Goal: Check status: Check status

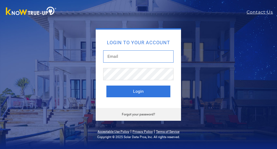
type input "[EMAIL_ADDRESS][DOMAIN_NAME]"
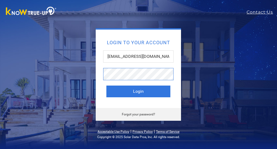
click at [138, 91] on button "Login" at bounding box center [138, 91] width 64 height 12
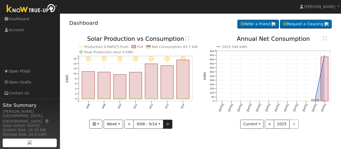
click at [167, 124] on button ">" at bounding box center [167, 124] width 9 height 9
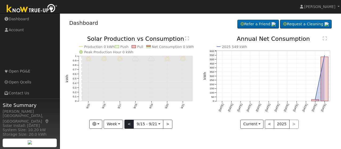
click at [129, 122] on button "<" at bounding box center [128, 124] width 9 height 9
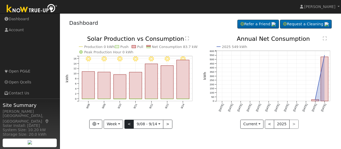
click at [129, 122] on button "<" at bounding box center [128, 124] width 9 height 9
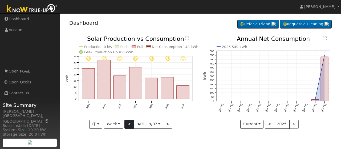
click at [129, 122] on button "<" at bounding box center [128, 124] width 9 height 9
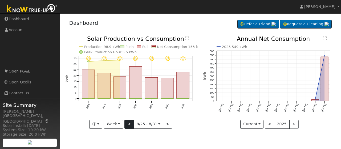
click at [128, 124] on button "<" at bounding box center [128, 124] width 9 height 9
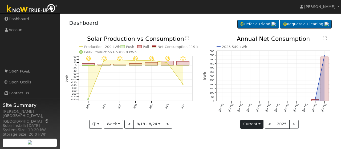
click at [260, 124] on button "Current" at bounding box center [251, 124] width 23 height 9
click at [264, 142] on link "Current Year" at bounding box center [261, 142] width 42 height 7
click at [276, 125] on div "< 2025 >" at bounding box center [282, 124] width 34 height 9
click at [276, 123] on div "< 2025 >" at bounding box center [282, 124] width 34 height 9
click at [269, 124] on button "<" at bounding box center [269, 124] width 9 height 9
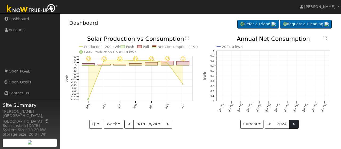
click at [276, 124] on button ">" at bounding box center [293, 124] width 9 height 9
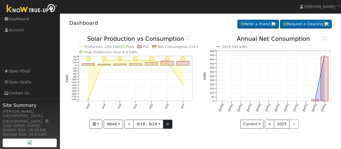
click at [167, 123] on button ">" at bounding box center [167, 124] width 9 height 9
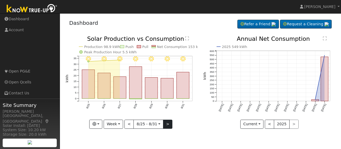
click at [167, 123] on button ">" at bounding box center [167, 124] width 9 height 9
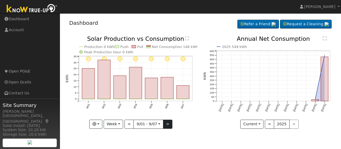
click at [166, 123] on button ">" at bounding box center [167, 124] width 9 height 9
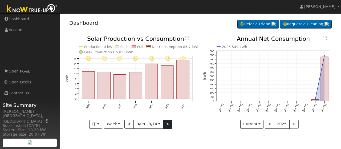
click at [167, 124] on button ">" at bounding box center [167, 124] width 9 height 9
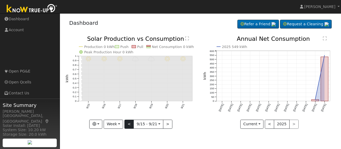
click at [128, 123] on button "<" at bounding box center [128, 124] width 9 height 9
type input "[DATE]"
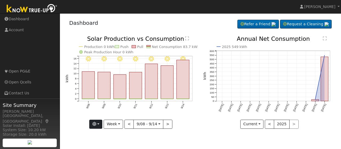
click at [98, 124] on button "button" at bounding box center [95, 124] width 13 height 9
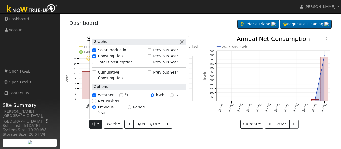
click at [95, 58] on input "Consumption" at bounding box center [94, 56] width 4 height 4
checkbox input "false"
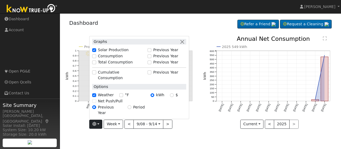
click at [129, 131] on div "9/14 - Clear 9/13 - Clear 9/12 - Clear 9/11 - Clear 9/10 - Clear 9/09 - Clear 9…" at bounding box center [132, 86] width 138 height 101
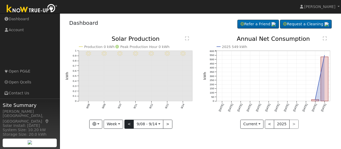
click at [128, 124] on button "<" at bounding box center [128, 124] width 9 height 9
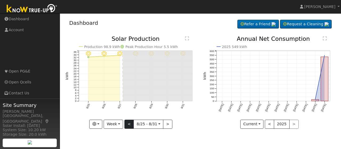
click at [128, 124] on button "<" at bounding box center [128, 124] width 9 height 9
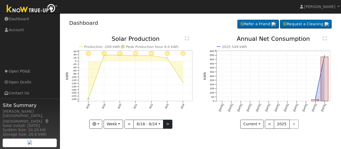
click at [166, 124] on button ">" at bounding box center [167, 124] width 9 height 9
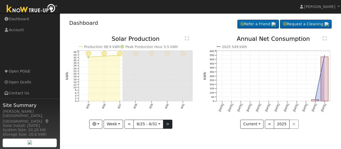
click at [166, 124] on button ">" at bounding box center [167, 124] width 9 height 9
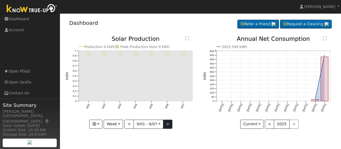
click at [166, 124] on button ">" at bounding box center [167, 124] width 9 height 9
type input "[DATE]"
click at [101, 123] on button "button" at bounding box center [95, 124] width 13 height 9
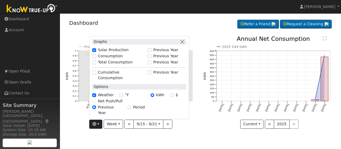
click at [95, 58] on input "Consumption" at bounding box center [94, 56] width 4 height 4
checkbox input "true"
click at [96, 74] on input "Cumulative Consumption" at bounding box center [94, 73] width 4 height 4
checkbox input "true"
checkbox input "false"
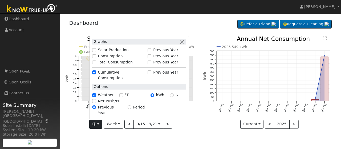
checkbox input "false"
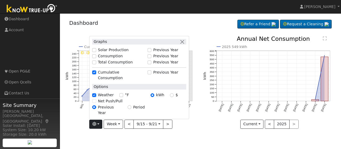
click at [189, 129] on div "9/21 - undefined 9/20 - undefined 9/19 - undefined 9/18 - undefined 9/17 - unde…" at bounding box center [132, 86] width 138 height 101
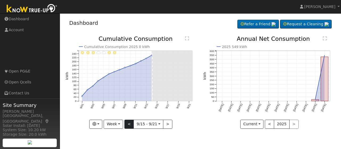
click at [131, 123] on button "<" at bounding box center [128, 124] width 9 height 9
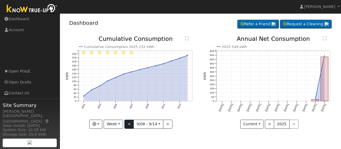
click at [130, 124] on button "<" at bounding box center [128, 124] width 9 height 9
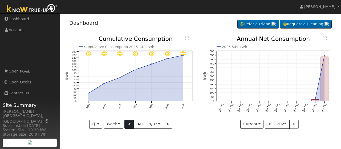
click at [130, 124] on button "<" at bounding box center [128, 124] width 9 height 9
type input "[DATE]"
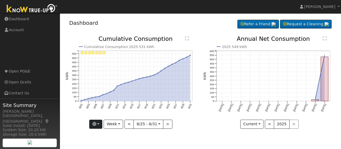
click at [99, 122] on button "button" at bounding box center [95, 124] width 13 height 9
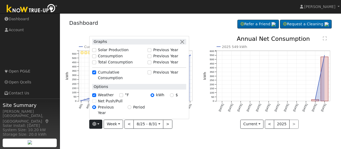
click at [95, 74] on input "Cumulative Consumption" at bounding box center [94, 73] width 4 height 4
checkbox input "false"
checkbox input "true"
click at [95, 58] on input "Consumption" at bounding box center [94, 56] width 4 height 4
checkbox input "true"
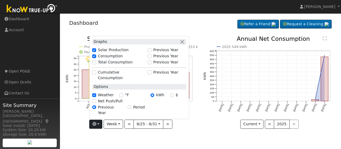
click at [207, 133] on div "2025 549 kWh [DATE] Oct '[DATE] Dec '[DATE] Feb '[DATE] Apr '[DATE] Jun '[DATE]…" at bounding box center [269, 86] width 138 height 101
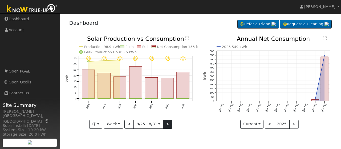
click at [168, 125] on button ">" at bounding box center [167, 124] width 9 height 9
type input "[DATE]"
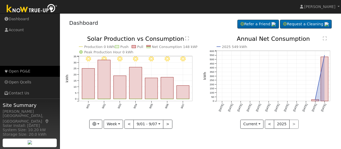
click at [14, 72] on link "Open PG&E" at bounding box center [30, 71] width 60 height 11
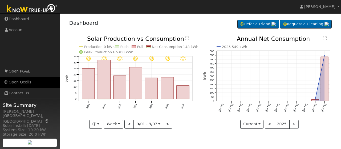
click at [7, 82] on icon at bounding box center [6, 82] width 5 height 4
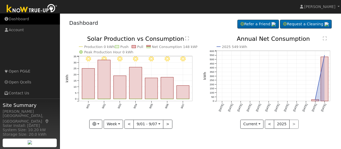
click at [21, 20] on link "Dashboard" at bounding box center [30, 19] width 60 height 11
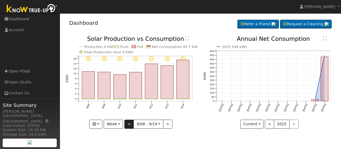
click at [130, 124] on button "<" at bounding box center [128, 124] width 9 height 9
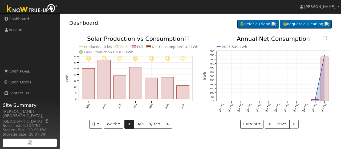
click at [130, 124] on button "<" at bounding box center [128, 124] width 9 height 9
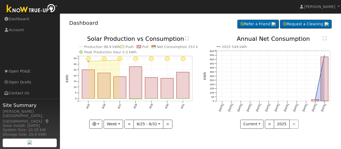
click at [96, 61] on icon at bounding box center [103, 61] width 31 height 2
click at [130, 123] on button "<" at bounding box center [128, 124] width 9 height 9
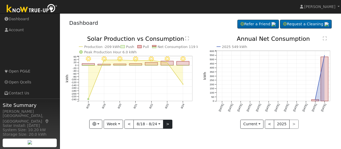
click at [168, 123] on button ">" at bounding box center [167, 124] width 9 height 9
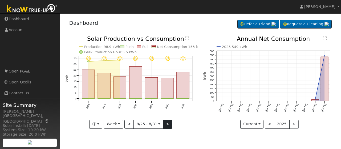
click at [168, 124] on button ">" at bounding box center [167, 124] width 9 height 9
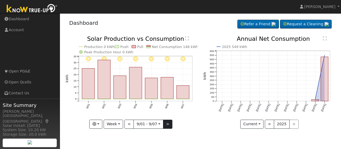
click at [167, 124] on button ">" at bounding box center [167, 124] width 9 height 9
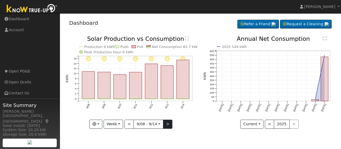
click at [167, 124] on button ">" at bounding box center [167, 124] width 9 height 9
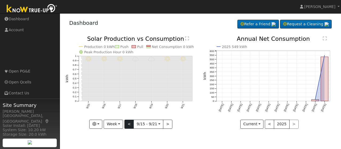
click at [128, 124] on button "<" at bounding box center [128, 124] width 9 height 9
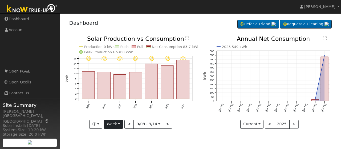
click at [120, 124] on button "Week" at bounding box center [113, 124] width 19 height 9
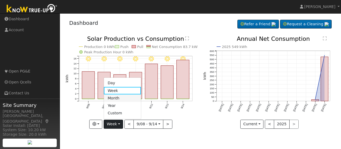
click at [116, 98] on link "Month" at bounding box center [122, 97] width 37 height 7
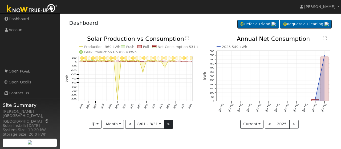
click at [167, 123] on button ">" at bounding box center [168, 124] width 9 height 9
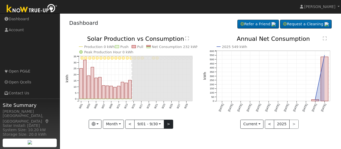
click at [167, 123] on button ">" at bounding box center [168, 124] width 9 height 9
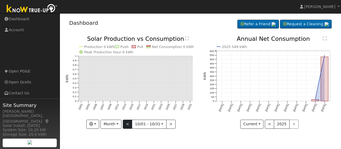
click at [128, 124] on button "<" at bounding box center [127, 124] width 9 height 9
type input "[DATE]"
